Goal: Information Seeking & Learning: Learn about a topic

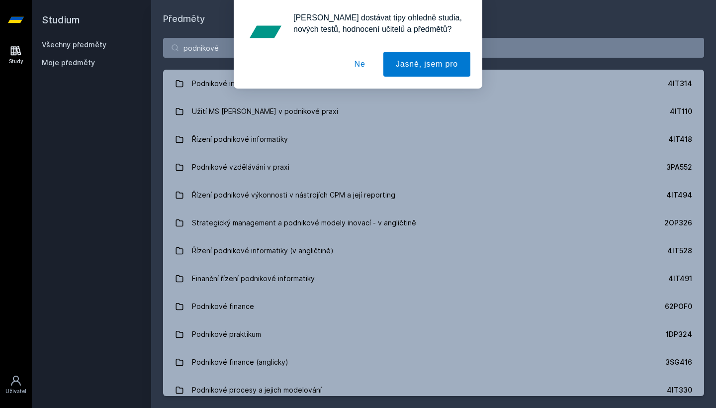
type input "podnikové"
click at [359, 65] on button "Ne" at bounding box center [360, 64] width 36 height 25
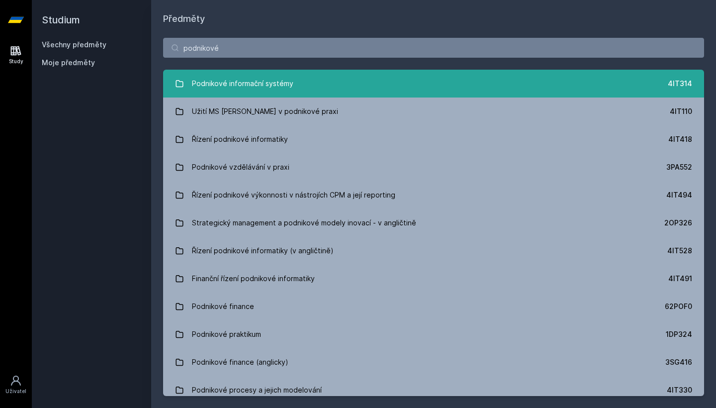
click at [285, 87] on div "Podnikové informační systémy" at bounding box center [242, 84] width 101 height 20
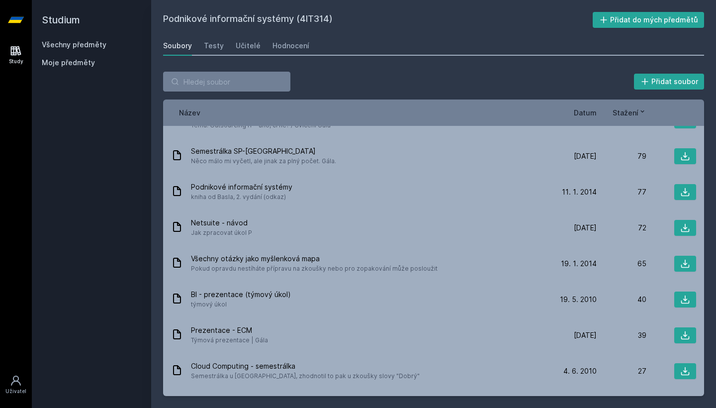
scroll to position [284, 0]
click at [221, 84] on input "search" at bounding box center [226, 82] width 127 height 20
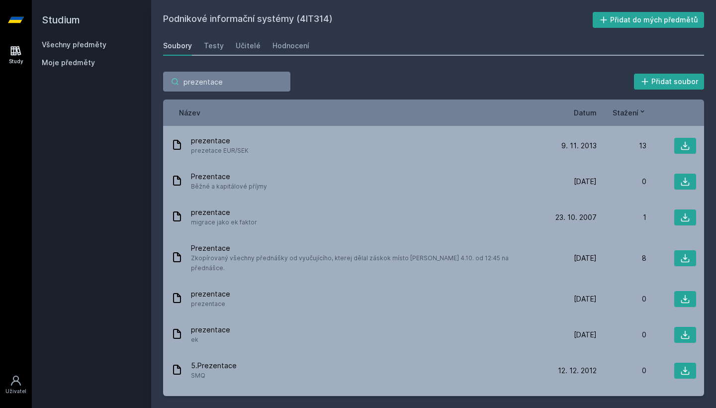
type input "prezentace"
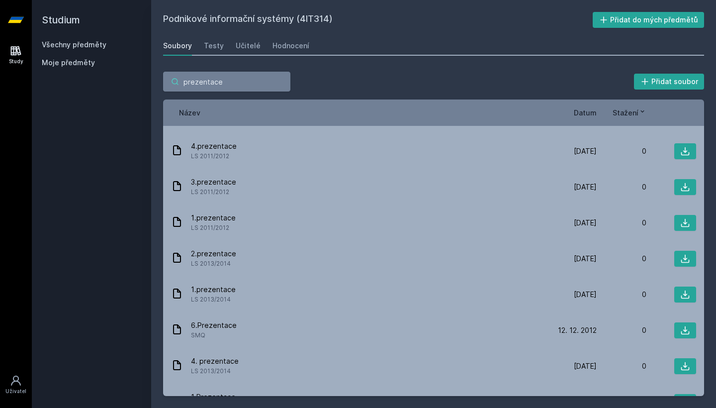
scroll to position [541, 0]
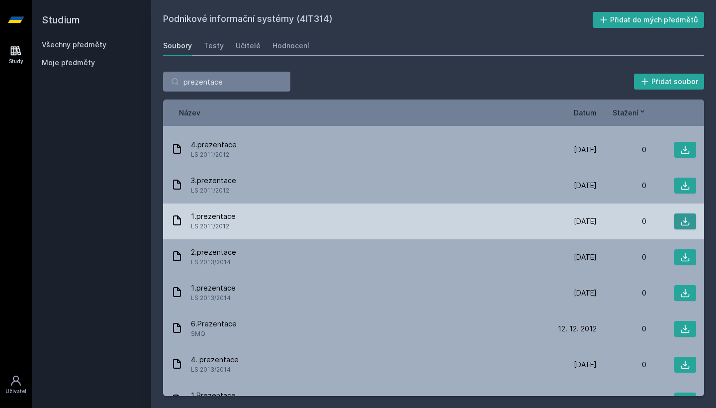
click at [686, 216] on icon at bounding box center [685, 221] width 10 height 10
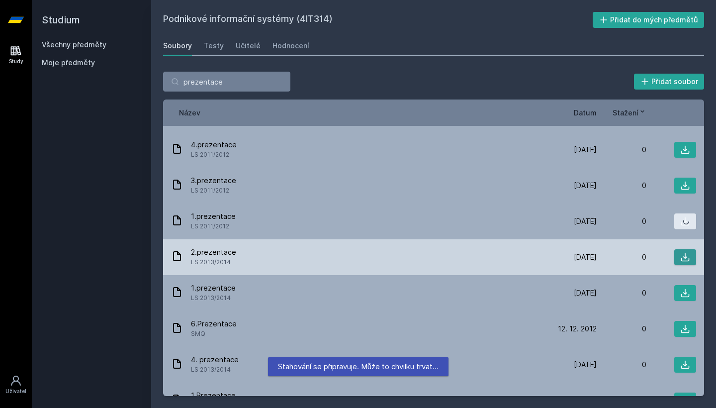
click at [685, 252] on icon at bounding box center [685, 257] width 10 height 10
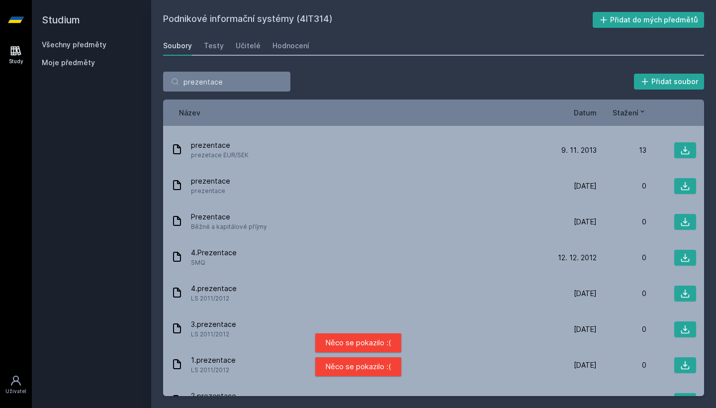
scroll to position [180, 0]
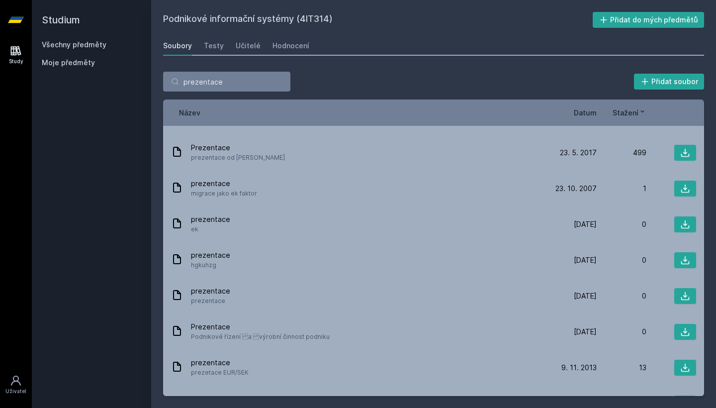
click at [589, 116] on span "Datum" at bounding box center [585, 112] width 23 height 10
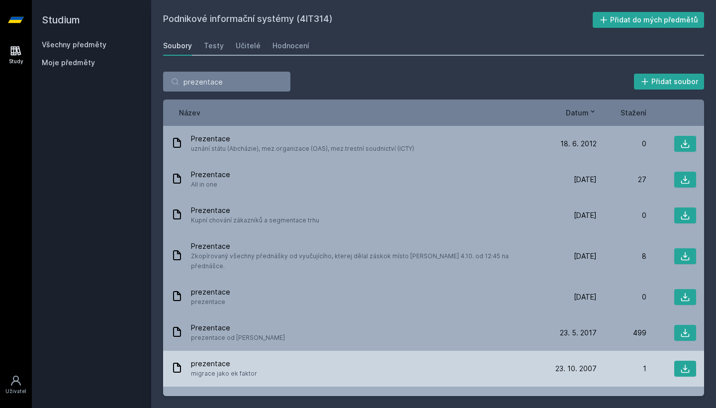
scroll to position [0, 0]
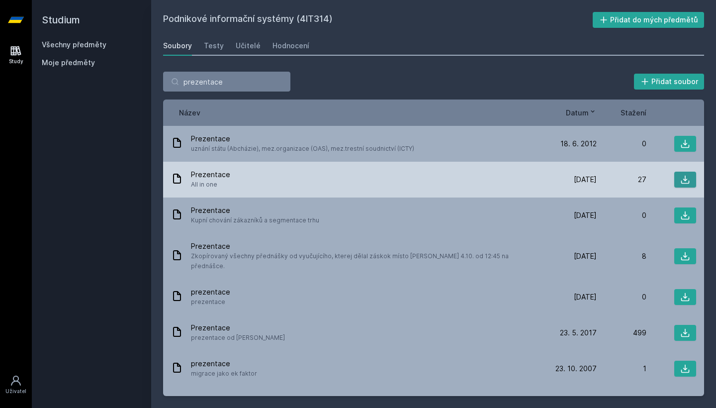
click at [691, 182] on button at bounding box center [685, 180] width 22 height 16
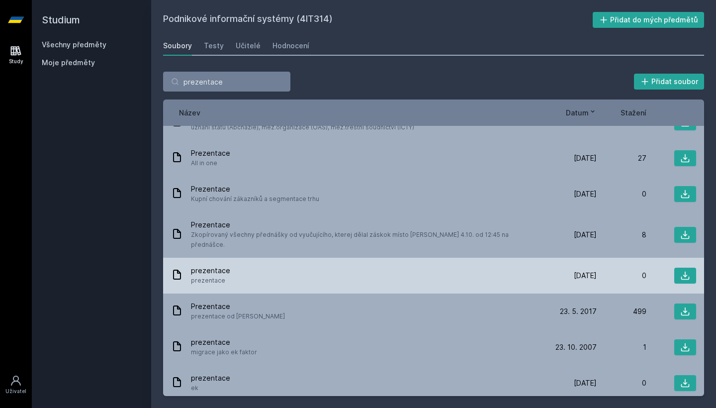
scroll to position [27, 0]
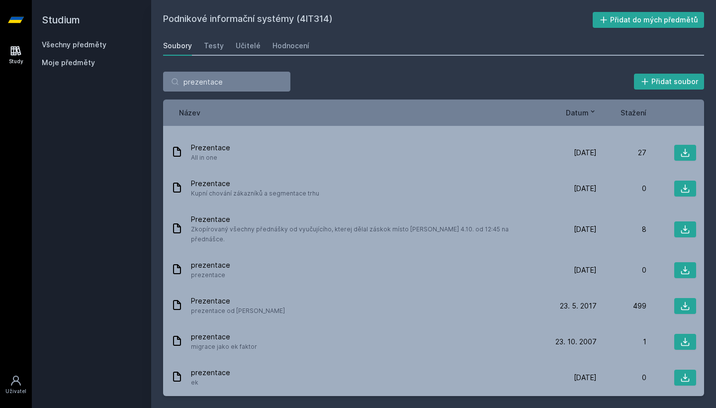
click at [463, 41] on div "Soubory Testy Učitelé Hodnocení" at bounding box center [433, 46] width 541 height 20
drag, startPoint x: 463, startPoint y: 41, endPoint x: 502, endPoint y: 28, distance: 41.0
click at [502, 28] on div "Podnikové informační systémy (4IT314) Přidat do mých předmětů [GEOGRAPHIC_DATA]…" at bounding box center [433, 204] width 541 height 384
